Goal: Task Accomplishment & Management: Manage account settings

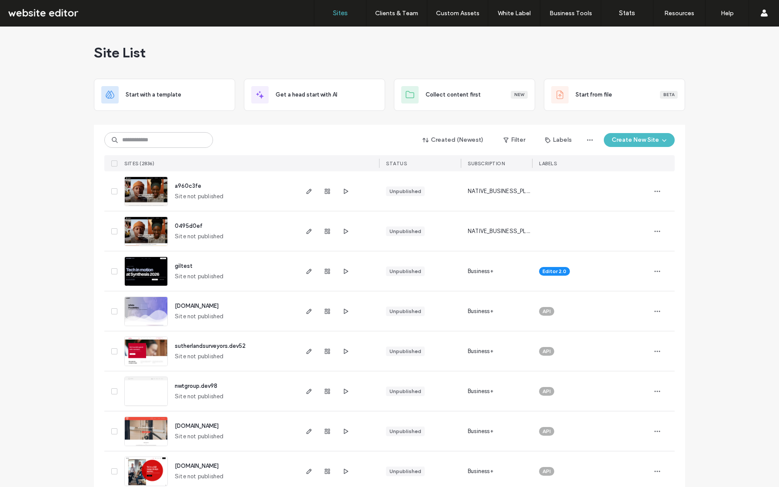
click at [134, 143] on input at bounding box center [158, 140] width 109 height 16
click at [154, 139] on input "******" at bounding box center [158, 140] width 109 height 16
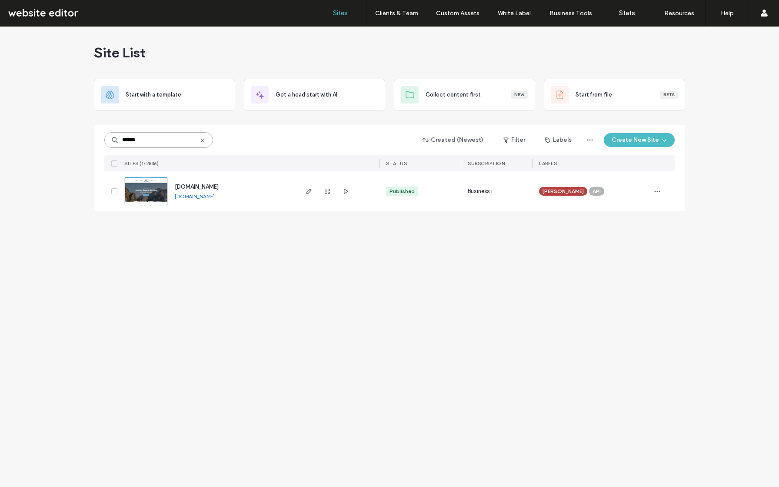
type input "******"
click at [71, 173] on div "Site List Start with a template Get a head start with AI Collect content first …" at bounding box center [389, 257] width 779 height 461
click at [662, 190] on span "button" at bounding box center [658, 191] width 14 height 14
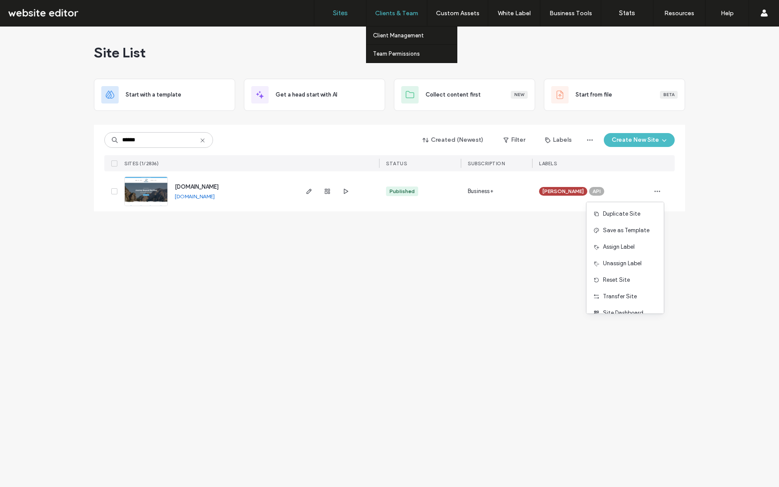
click at [406, 14] on label "Clients & Team" at bounding box center [396, 13] width 43 height 7
click at [407, 34] on label "Client Management" at bounding box center [398, 35] width 51 height 7
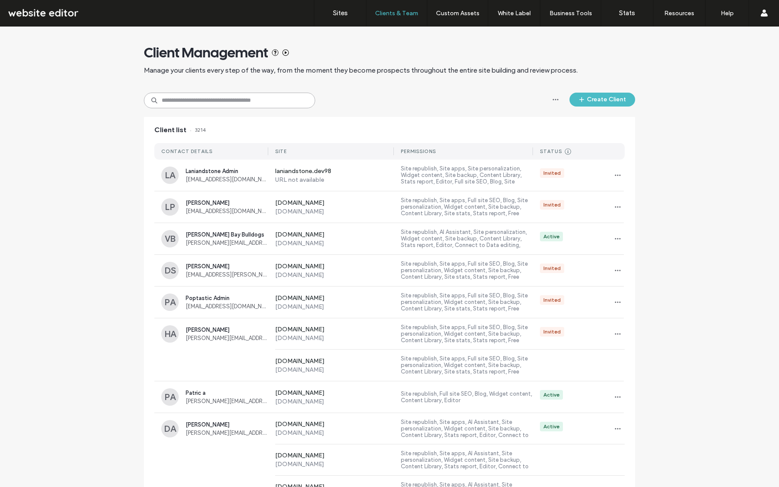
click at [230, 96] on input at bounding box center [229, 101] width 171 height 16
type input "******"
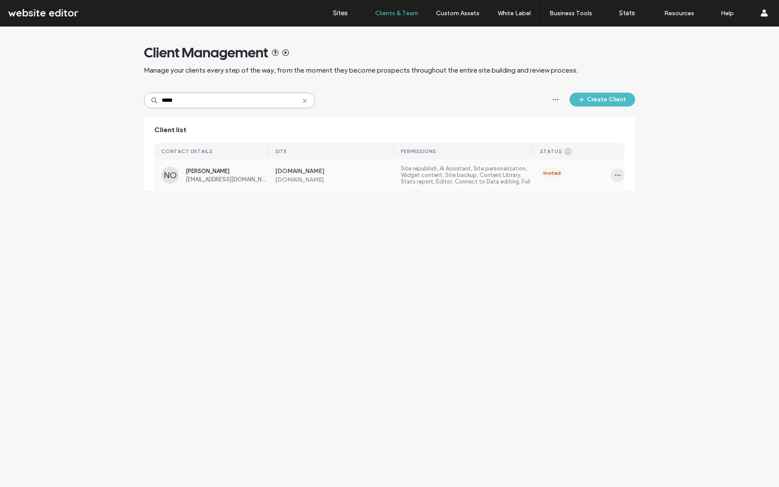
type input "*****"
click at [621, 172] on icon "button" at bounding box center [617, 175] width 7 height 7
click at [207, 168] on span "[PERSON_NAME]" at bounding box center [227, 171] width 83 height 7
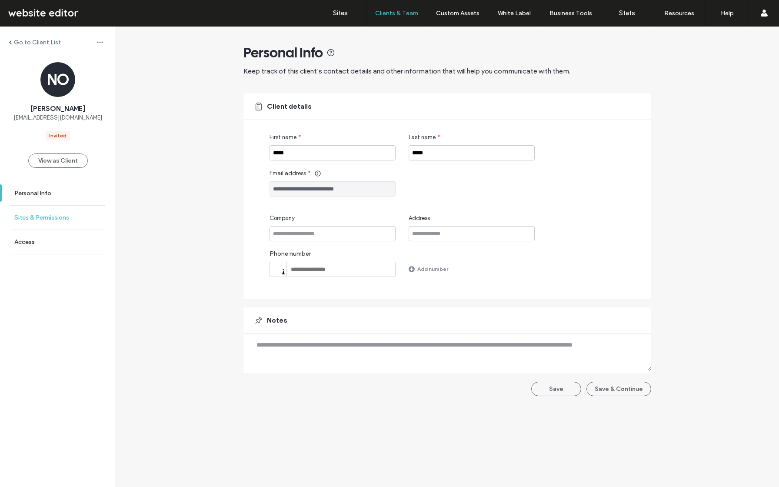
click at [57, 216] on label "Sites & Permissions" at bounding box center [41, 217] width 55 height 7
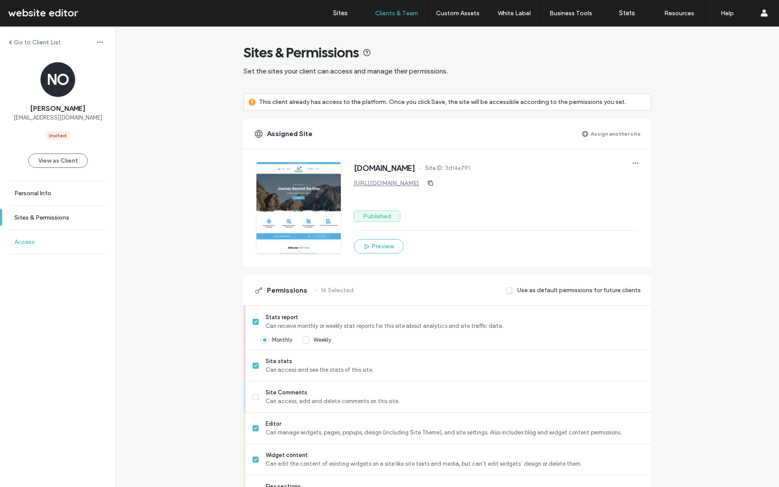
click at [40, 238] on link "Access" at bounding box center [58, 242] width 116 height 24
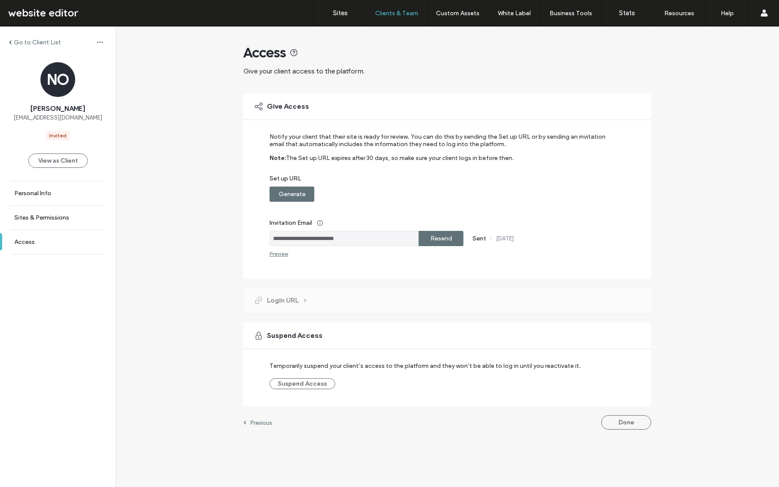
click at [437, 238] on label "Resend" at bounding box center [442, 238] width 22 height 16
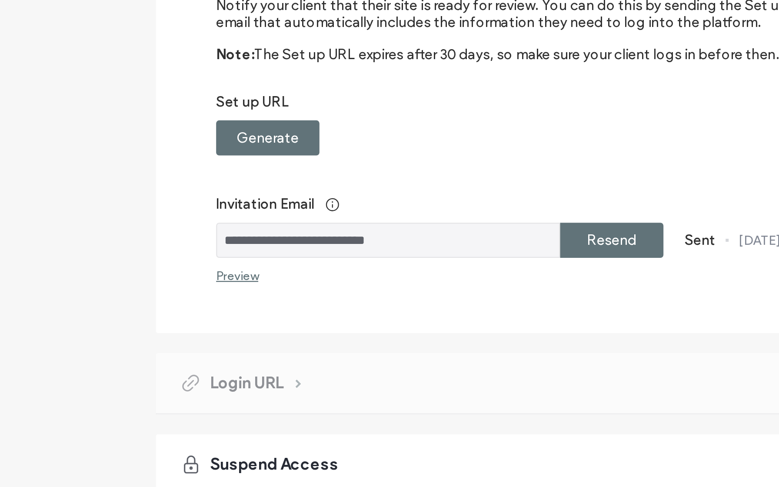
drag, startPoint x: 275, startPoint y: 239, endPoint x: 360, endPoint y: 241, distance: 85.3
click at [360, 241] on input "**********" at bounding box center [344, 238] width 149 height 15
click at [357, 268] on div "**********" at bounding box center [448, 185] width 408 height 185
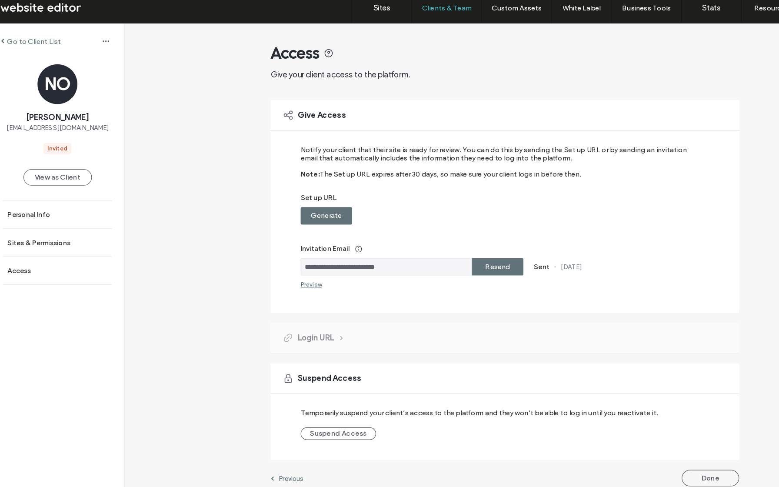
click at [20, 42] on label "Go to Client List" at bounding box center [37, 42] width 47 height 7
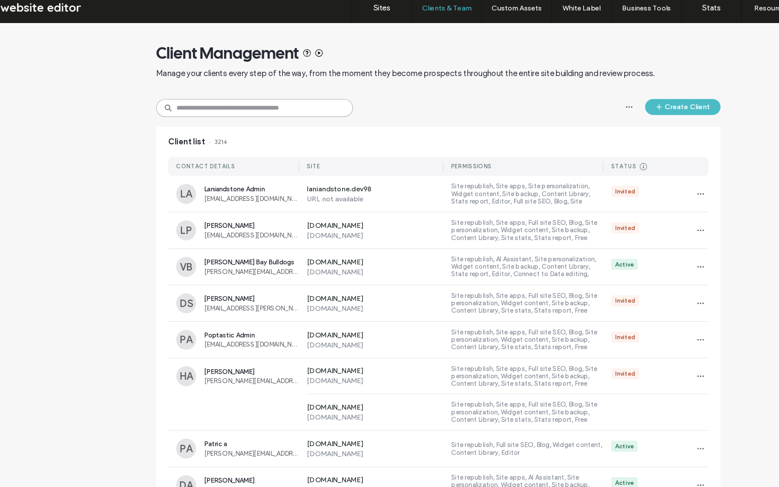
click at [189, 100] on input at bounding box center [229, 101] width 171 height 16
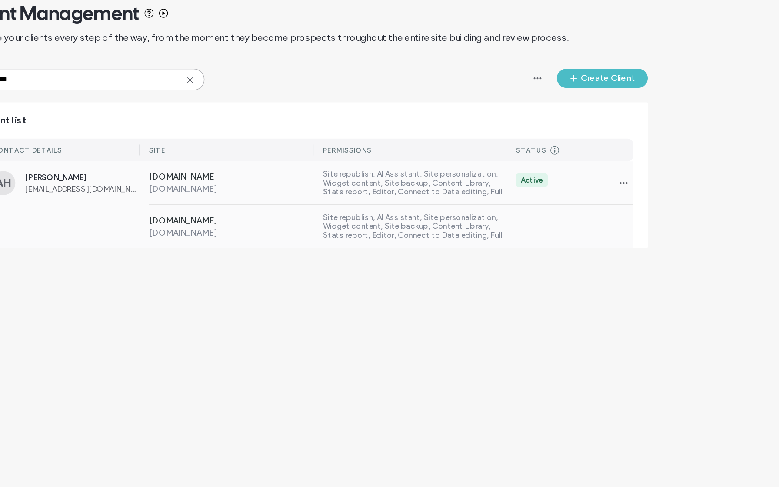
type input "*****"
click at [214, 169] on span "[PERSON_NAME]" at bounding box center [227, 171] width 83 height 7
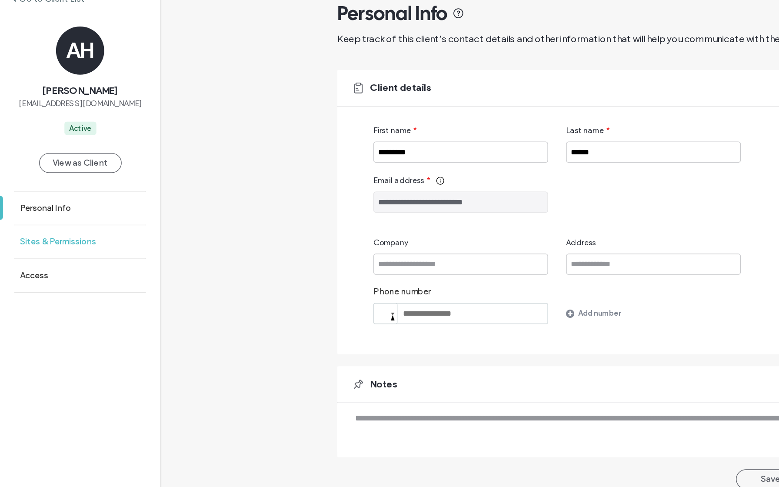
click at [47, 215] on label "Sites & Permissions" at bounding box center [41, 217] width 55 height 7
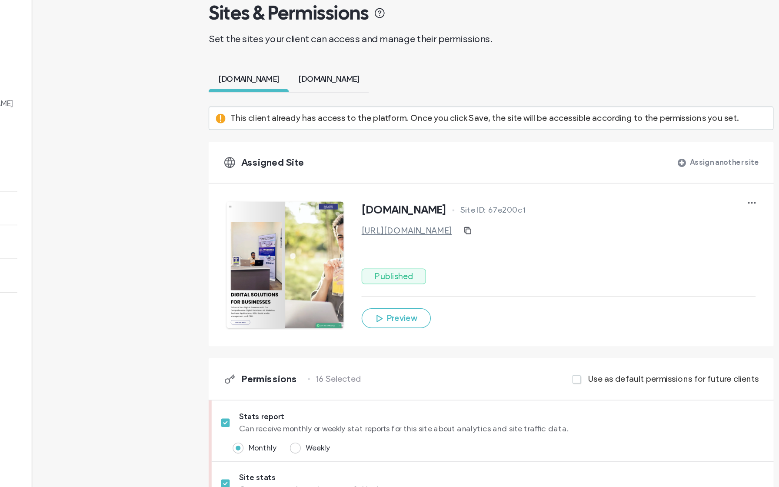
click at [352, 100] on span "[DOMAIN_NAME]" at bounding box center [330, 100] width 44 height 7
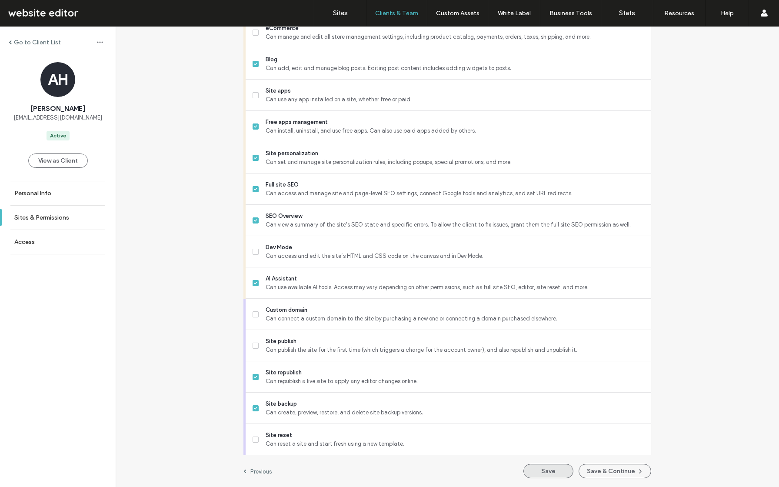
click at [556, 471] on button "Save" at bounding box center [549, 471] width 50 height 14
click at [35, 41] on label "Go to Client List" at bounding box center [37, 42] width 47 height 7
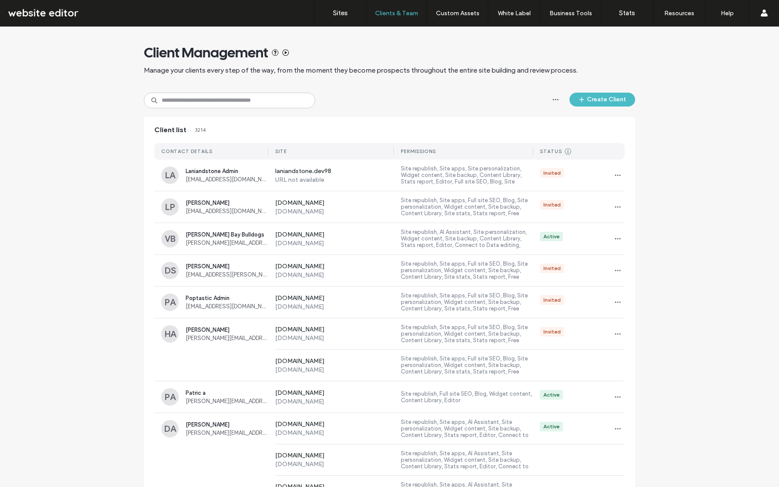
click at [339, 13] on label "Sites" at bounding box center [340, 13] width 15 height 8
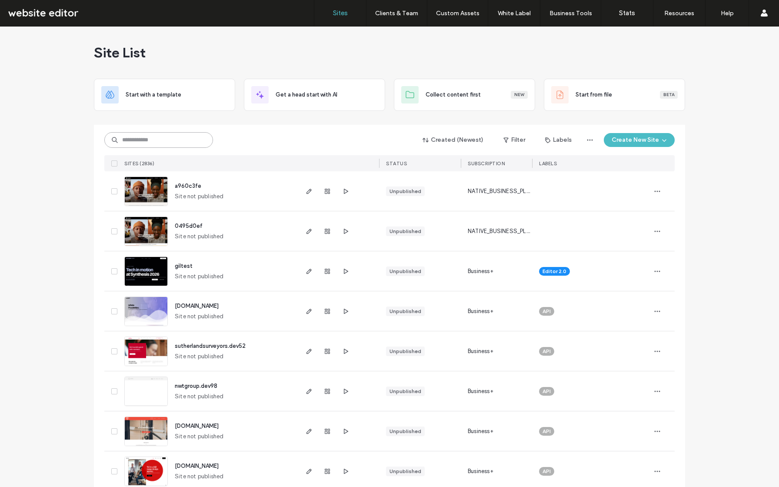
click at [146, 138] on input at bounding box center [158, 140] width 109 height 16
type input "******"
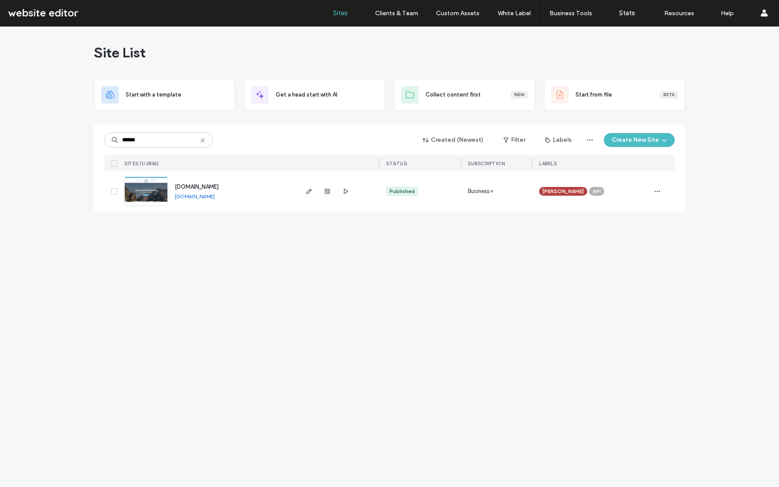
click at [204, 258] on div "Site List Start with a template Get a head start with AI Collect content first …" at bounding box center [389, 257] width 779 height 461
drag, startPoint x: 324, startPoint y: 189, endPoint x: 348, endPoint y: 0, distance: 190.6
click at [0, 0] on div "Sites Clients & Team Client Management Team Permissions Custom Assets Custom Te…" at bounding box center [389, 243] width 779 height 487
click at [393, 39] on link "Client Management" at bounding box center [415, 36] width 84 height 18
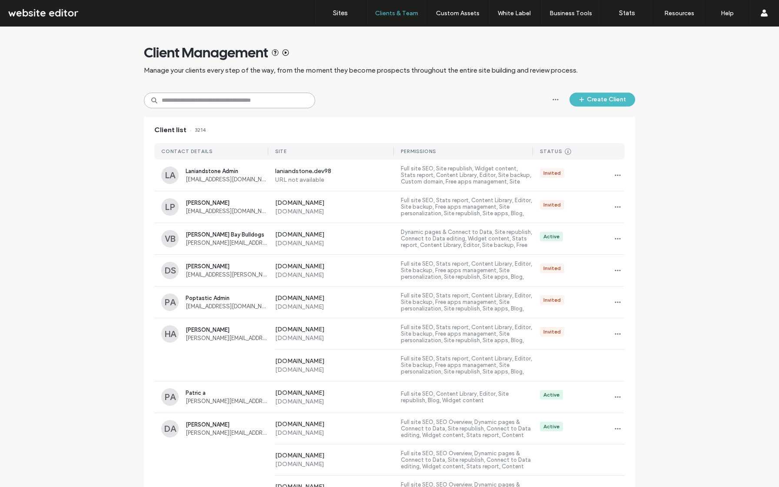
click at [228, 102] on input at bounding box center [229, 101] width 171 height 16
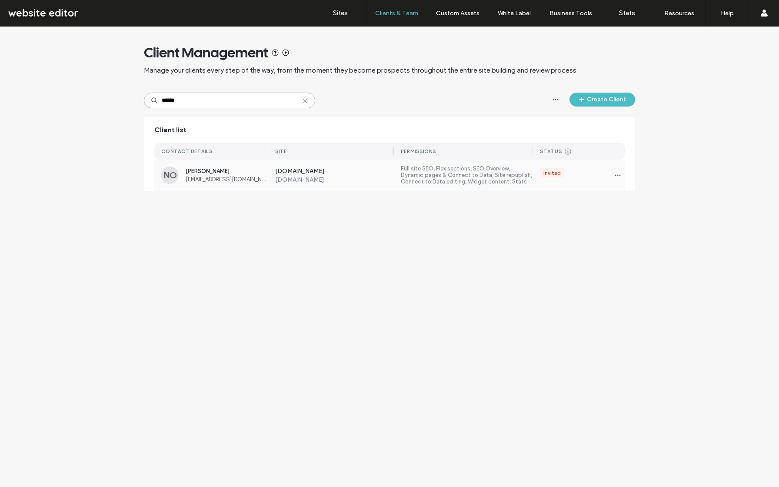
type input "******"
click at [204, 175] on div "[PERSON_NAME] [EMAIL_ADDRESS][DOMAIN_NAME]" at bounding box center [227, 175] width 83 height 15
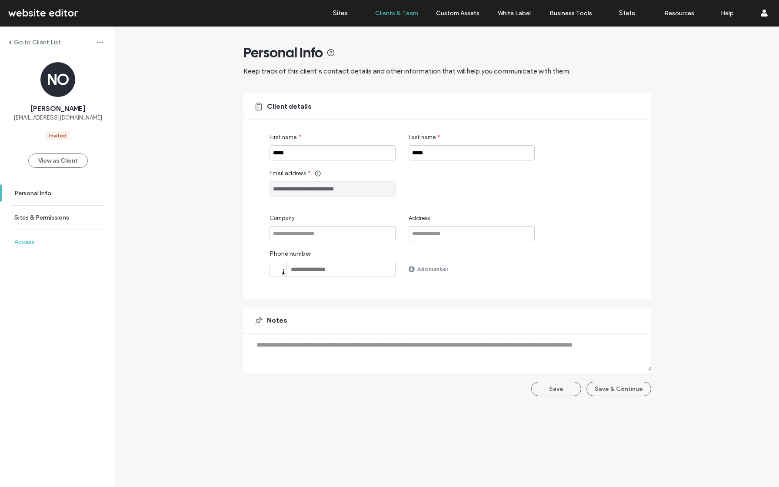
click at [45, 247] on link "Access" at bounding box center [58, 242] width 116 height 24
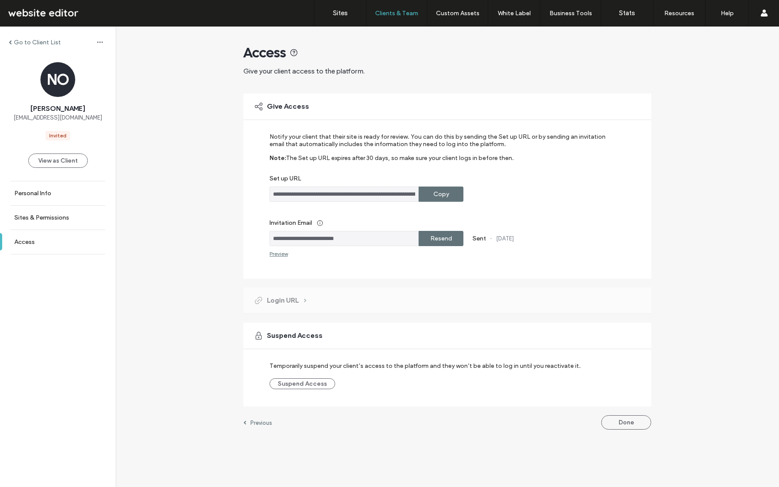
click at [444, 237] on label "Resend" at bounding box center [442, 238] width 22 height 16
click at [281, 254] on div "Preview" at bounding box center [279, 253] width 18 height 7
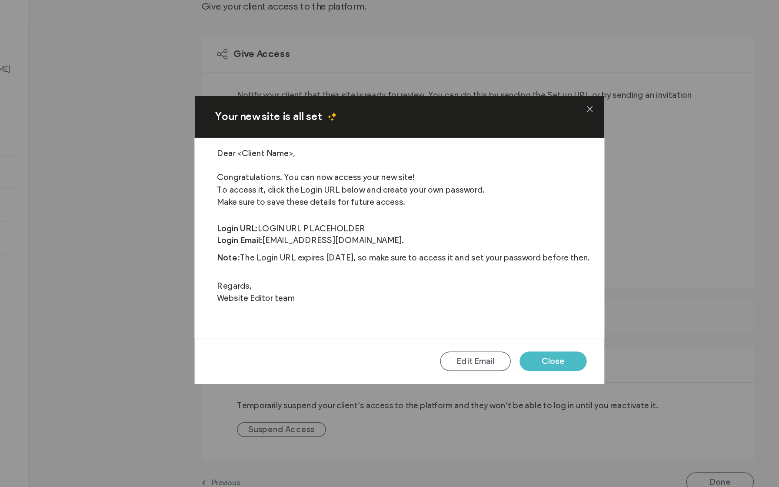
click at [530, 146] on icon at bounding box center [529, 146] width 5 height 5
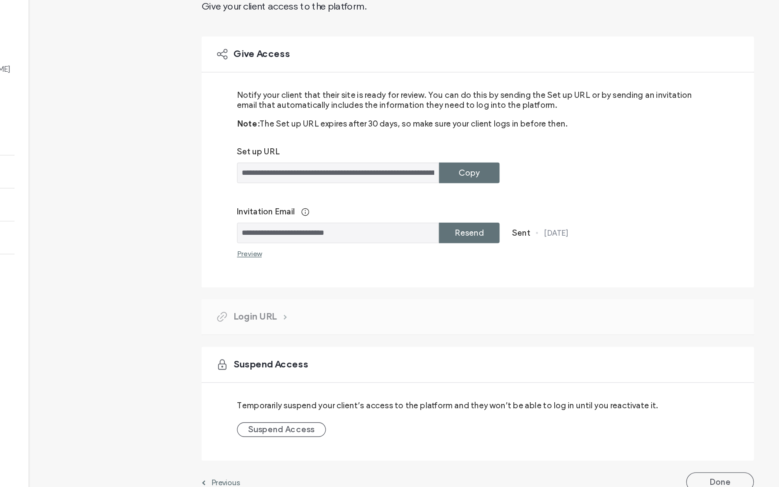
click at [445, 196] on label "Copy" at bounding box center [442, 194] width 16 height 16
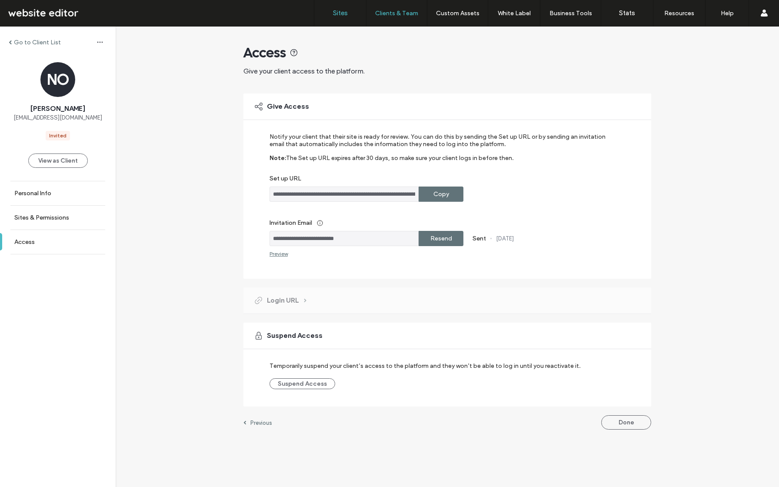
click at [344, 15] on label "Sites" at bounding box center [340, 13] width 15 height 8
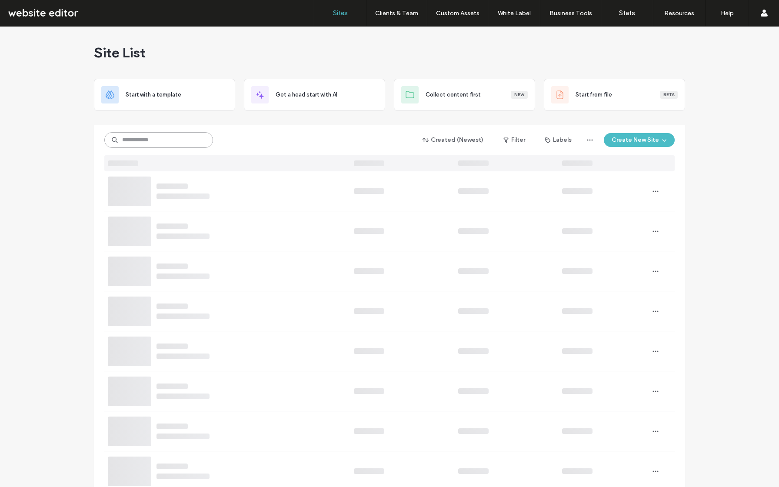
click at [179, 141] on input at bounding box center [158, 140] width 109 height 16
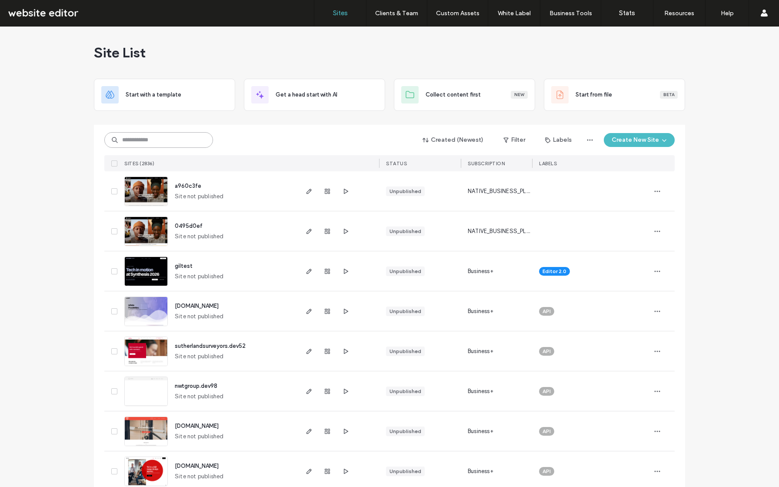
click at [179, 141] on input at bounding box center [158, 140] width 109 height 16
type input "******"
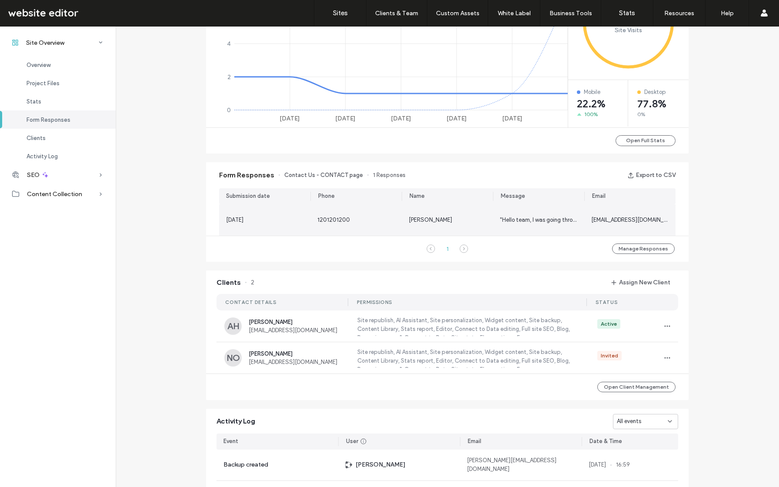
scroll to position [434, 0]
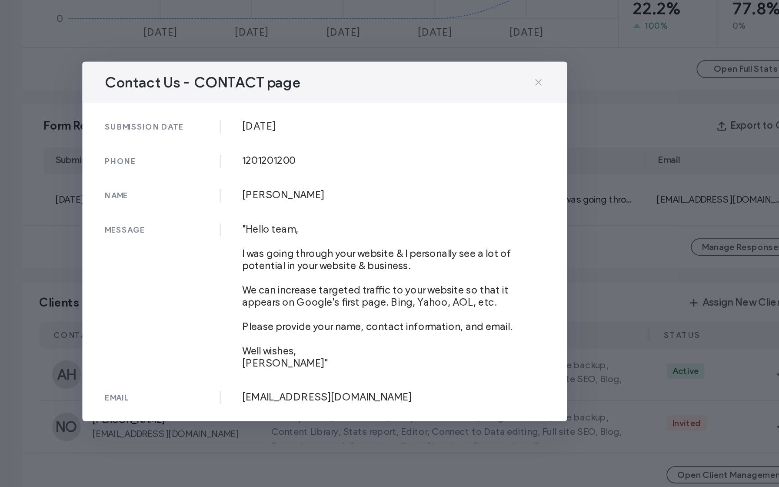
click at [520, 150] on icon at bounding box center [519, 147] width 7 height 7
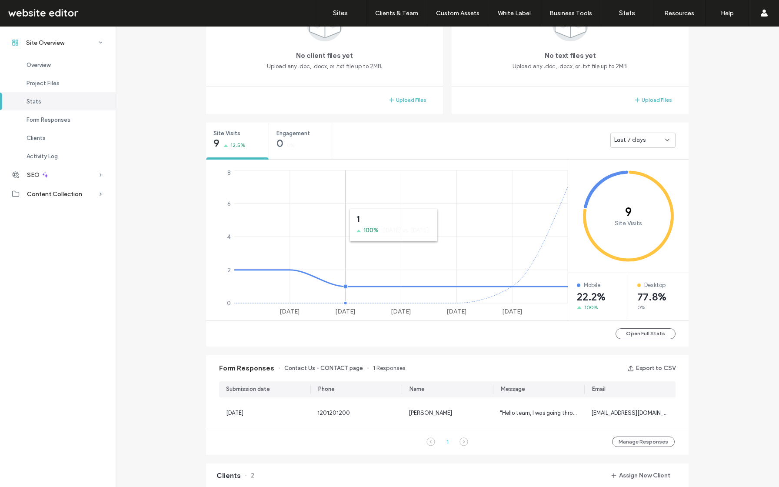
scroll to position [236, 0]
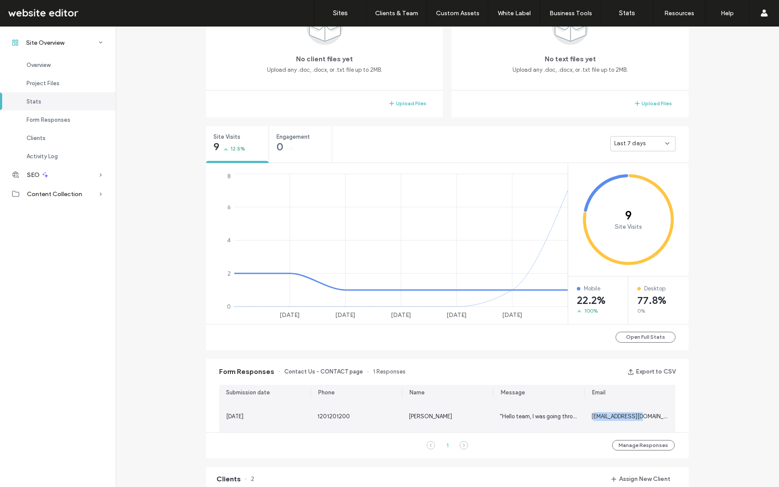
drag, startPoint x: 591, startPoint y: 414, endPoint x: 641, endPoint y: 414, distance: 49.6
click at [641, 414] on span "denisberger.web@gmail.com" at bounding box center [635, 416] width 89 height 7
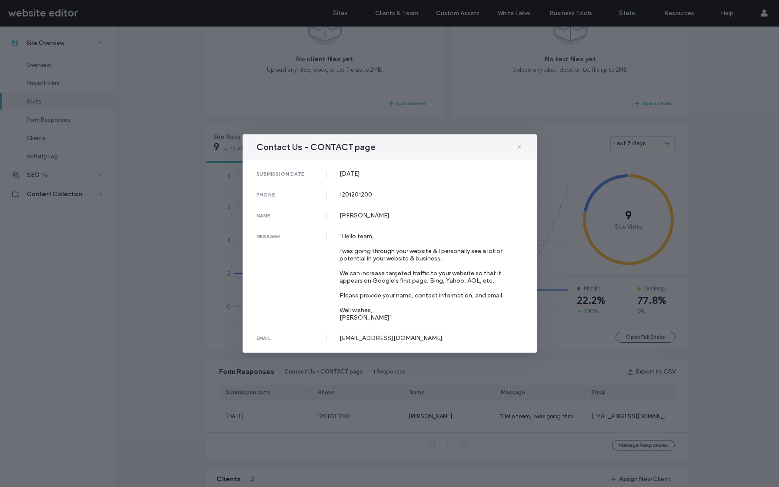
drag, startPoint x: 353, startPoint y: 342, endPoint x: 447, endPoint y: 340, distance: 93.9
click at [447, 340] on div "submission date 12 Aug, 2025 phone 1201201200 name Denis Berger message "Hello …" at bounding box center [390, 256] width 294 height 193
click at [519, 148] on use at bounding box center [519, 147] width 4 height 4
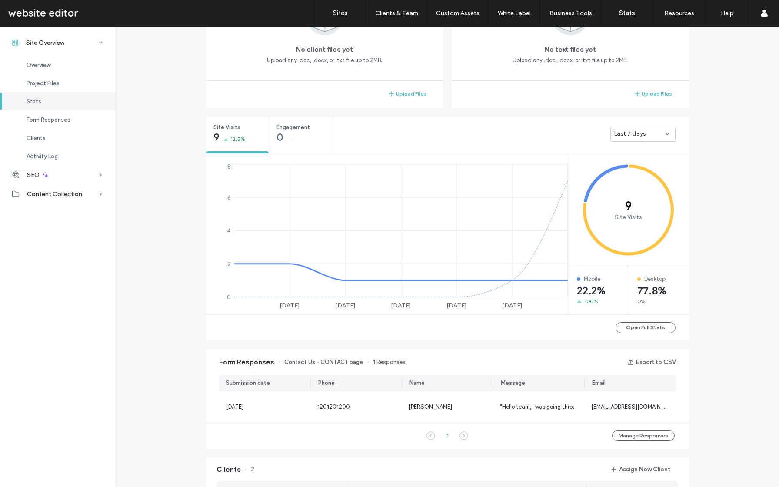
scroll to position [234, 0]
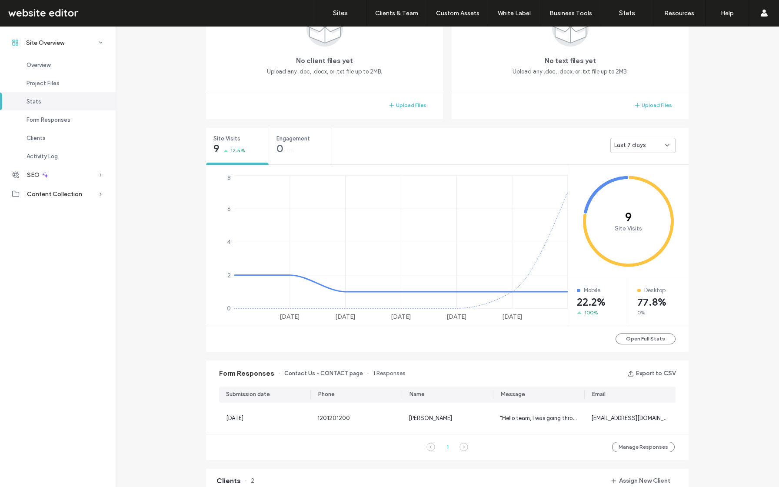
click at [631, 144] on span "Last 7 days" at bounding box center [629, 145] width 31 height 9
click at [633, 195] on span "Last 30 days" at bounding box center [628, 191] width 35 height 9
